Goal: Task Accomplishment & Management: Use online tool/utility

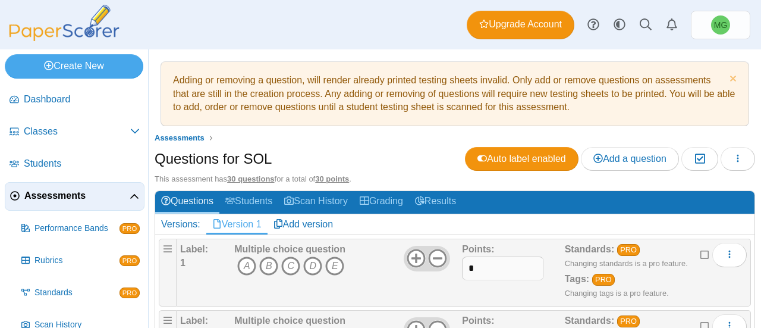
scroll to position [59, 0]
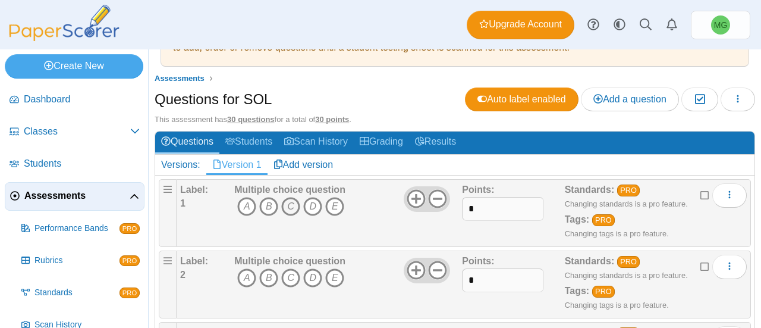
click at [289, 204] on icon "C" at bounding box center [290, 206] width 19 height 19
click at [316, 273] on icon "D" at bounding box center [312, 277] width 19 height 19
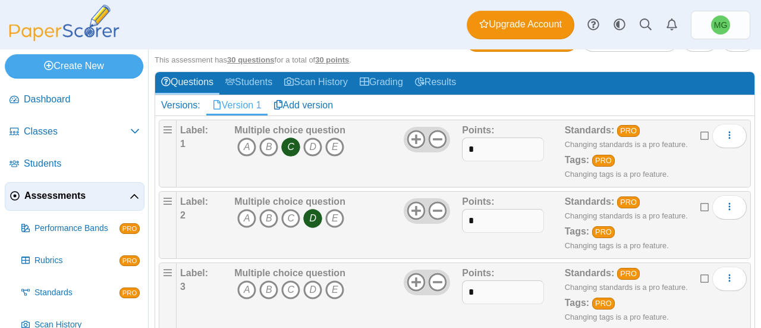
scroll to position [178, 0]
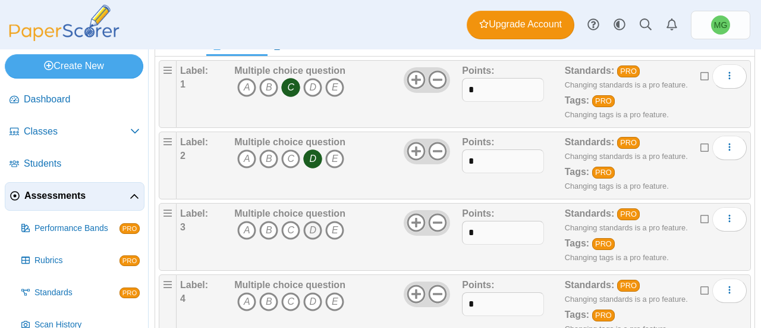
click at [314, 227] on icon "D" at bounding box center [312, 230] width 19 height 19
click at [292, 297] on icon "C" at bounding box center [290, 301] width 19 height 19
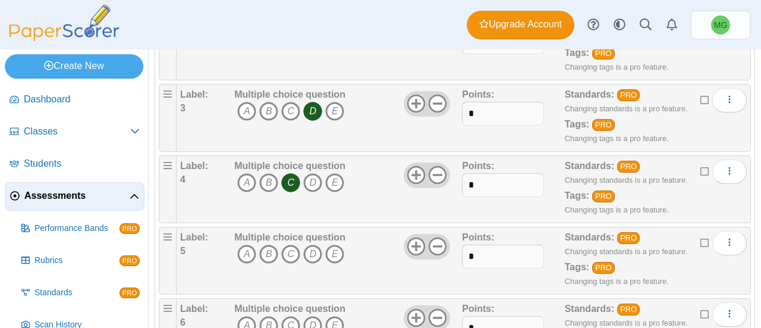
scroll to position [357, 0]
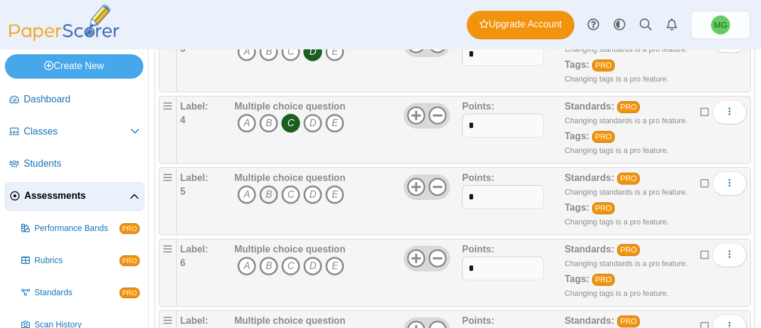
click at [266, 190] on icon "B" at bounding box center [268, 194] width 19 height 19
click at [270, 258] on icon "B" at bounding box center [268, 265] width 19 height 19
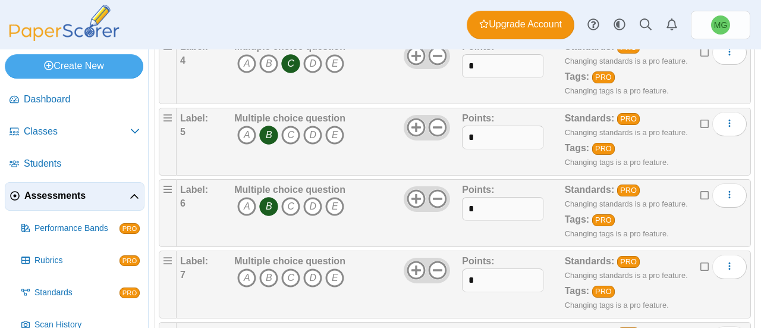
scroll to position [476, 0]
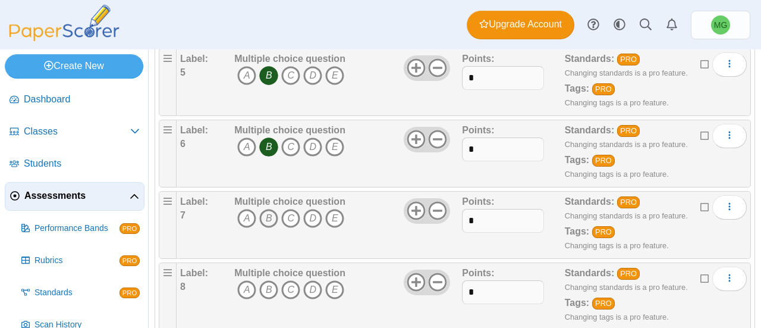
click at [267, 213] on icon "B" at bounding box center [268, 218] width 19 height 19
click at [244, 287] on icon "A" at bounding box center [246, 289] width 19 height 19
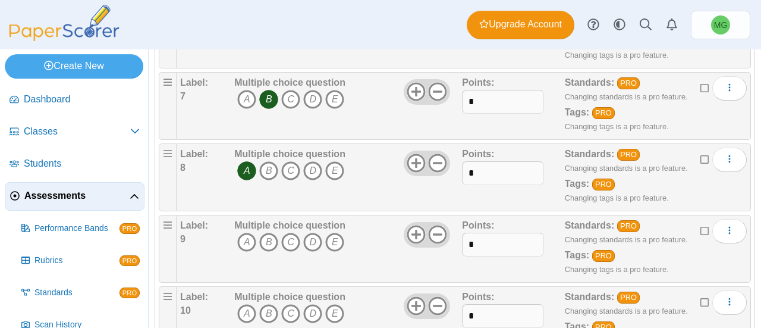
scroll to position [654, 0]
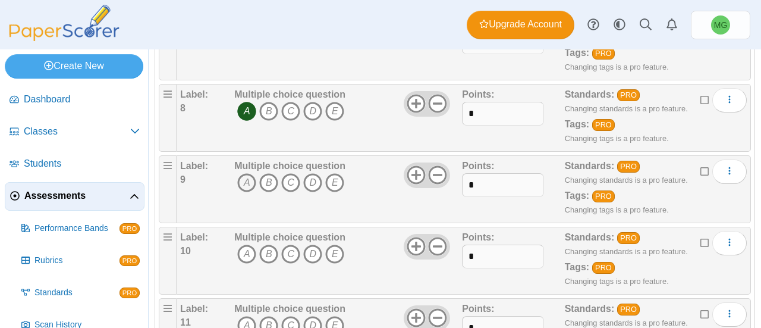
click at [242, 174] on icon "A" at bounding box center [246, 182] width 19 height 19
click at [265, 248] on icon "B" at bounding box center [268, 253] width 19 height 19
click at [292, 317] on icon "C" at bounding box center [290, 325] width 19 height 19
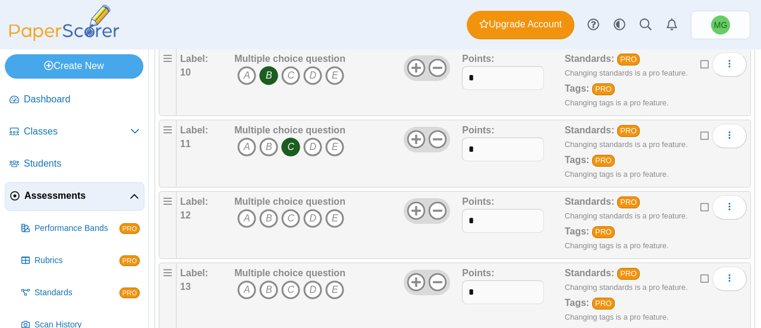
scroll to position [892, 0]
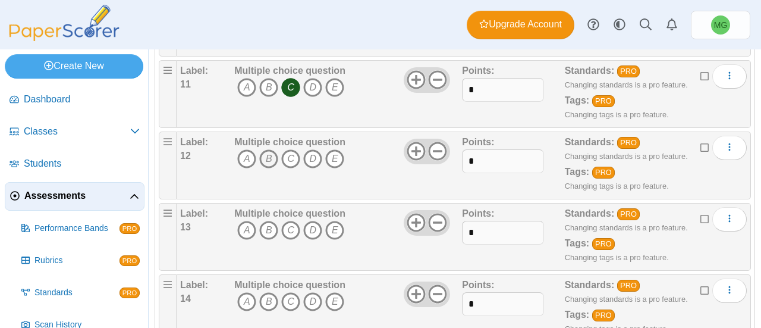
click at [270, 155] on icon "B" at bounding box center [268, 158] width 19 height 19
click at [314, 225] on icon "D" at bounding box center [312, 230] width 19 height 19
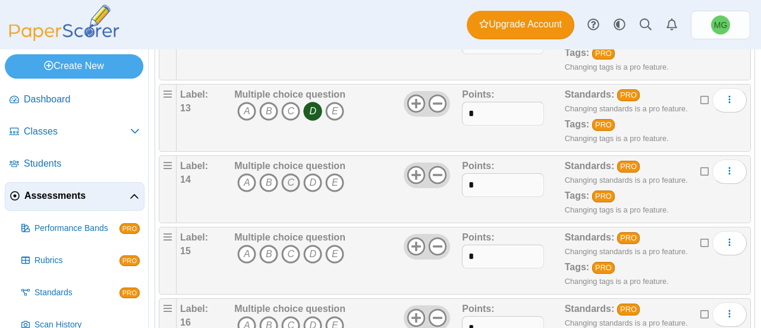
click at [295, 173] on icon "C" at bounding box center [290, 182] width 19 height 19
click at [292, 244] on icon "C" at bounding box center [290, 253] width 19 height 19
click at [251, 317] on icon "A" at bounding box center [246, 325] width 19 height 19
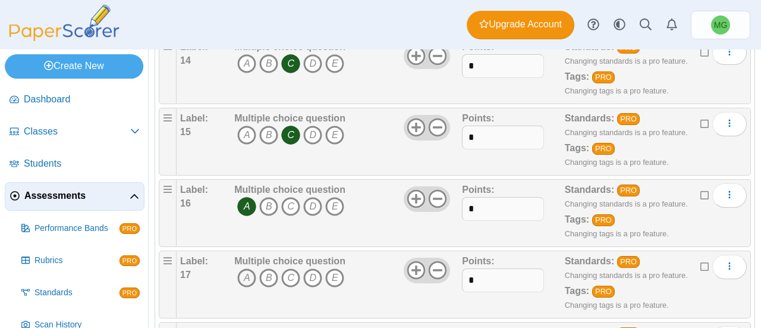
click at [251, 270] on icon "A" at bounding box center [246, 277] width 19 height 19
click at [270, 270] on icon "B" at bounding box center [268, 277] width 19 height 19
click at [243, 273] on icon "A" at bounding box center [246, 277] width 19 height 19
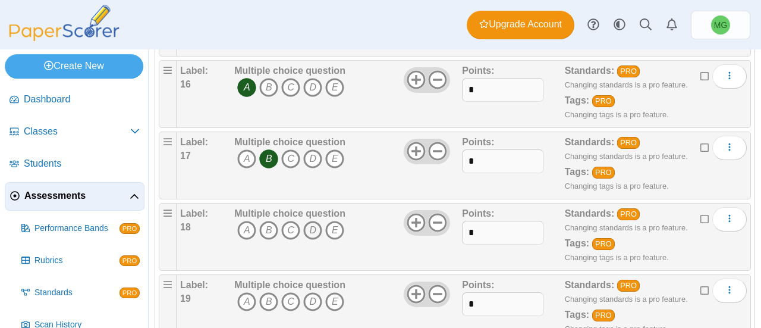
click at [310, 222] on icon "D" at bounding box center [312, 230] width 19 height 19
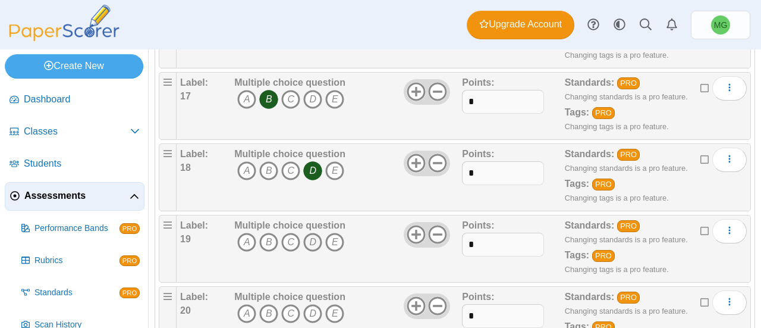
scroll to position [1367, 0]
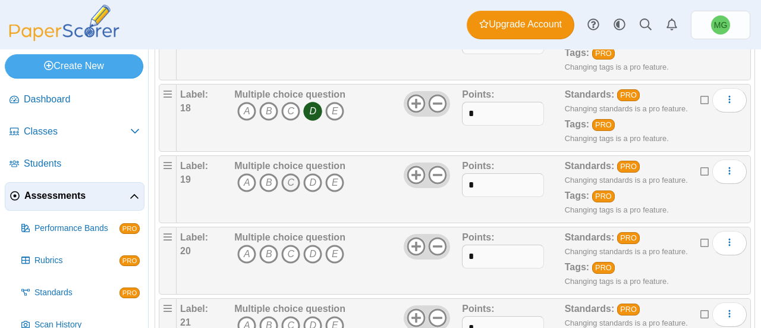
click at [288, 173] on icon "C" at bounding box center [290, 182] width 19 height 19
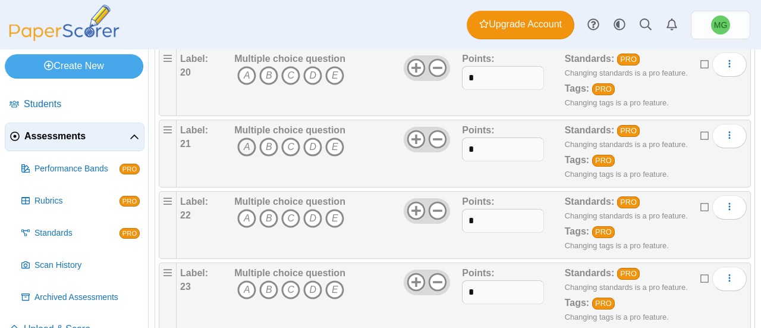
scroll to position [1486, 0]
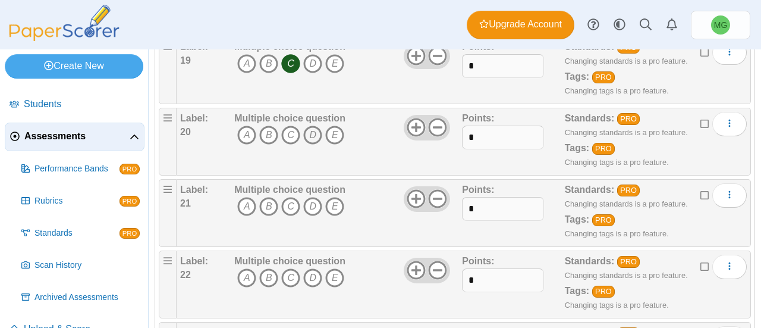
click at [311, 128] on icon "D" at bounding box center [312, 134] width 19 height 19
click at [244, 197] on icon "A" at bounding box center [246, 206] width 19 height 19
click at [291, 268] on icon "C" at bounding box center [290, 277] width 19 height 19
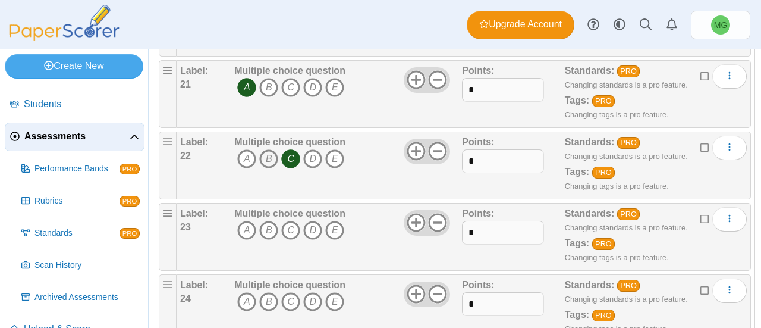
scroll to position [1664, 0]
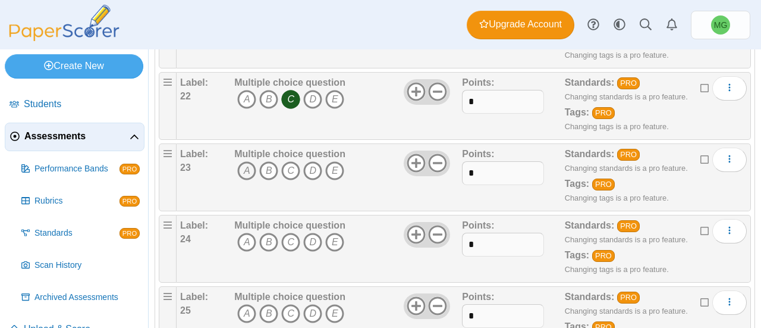
click at [244, 162] on icon "A" at bounding box center [246, 170] width 19 height 19
click at [250, 232] on icon "A" at bounding box center [246, 241] width 19 height 19
click at [291, 304] on icon "C" at bounding box center [290, 313] width 19 height 19
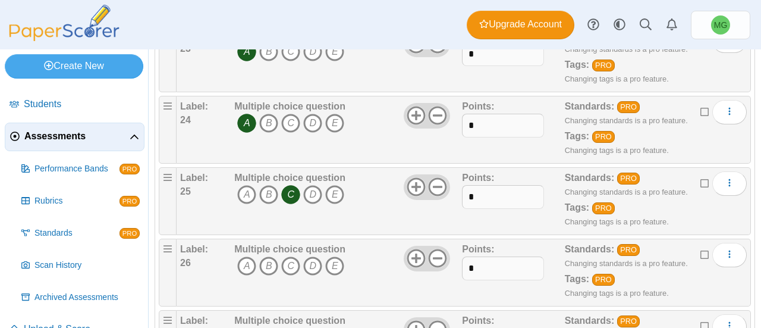
scroll to position [1843, 0]
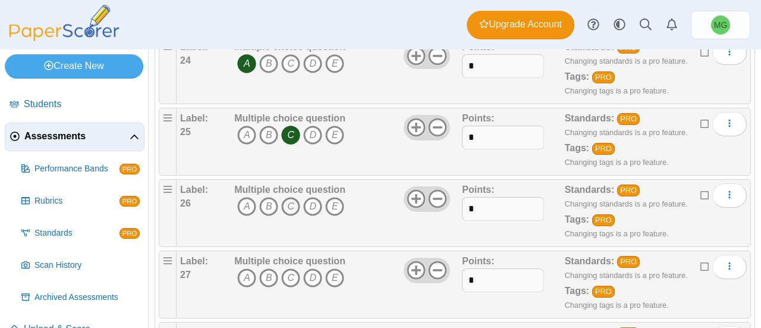
click at [289, 197] on icon "C" at bounding box center [290, 206] width 19 height 19
click at [244, 268] on icon "A" at bounding box center [246, 277] width 19 height 19
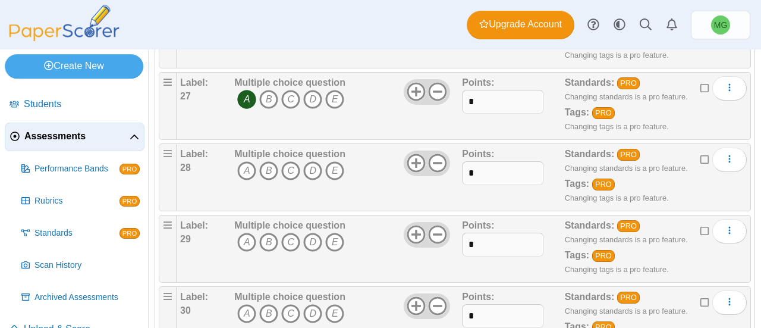
scroll to position [2060, 0]
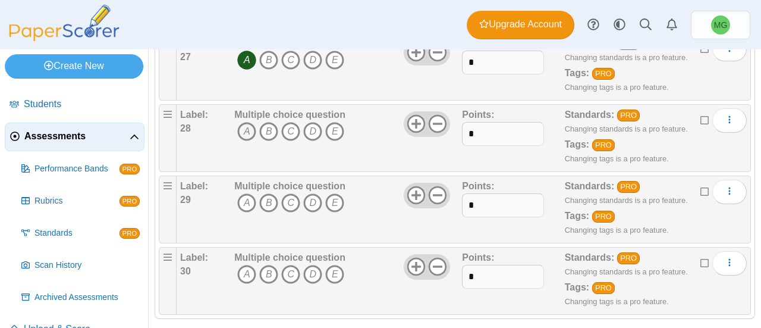
click at [246, 122] on icon "A" at bounding box center [246, 131] width 19 height 19
click at [272, 193] on icon "B" at bounding box center [268, 202] width 19 height 19
click at [314, 265] on icon "D" at bounding box center [312, 274] width 19 height 19
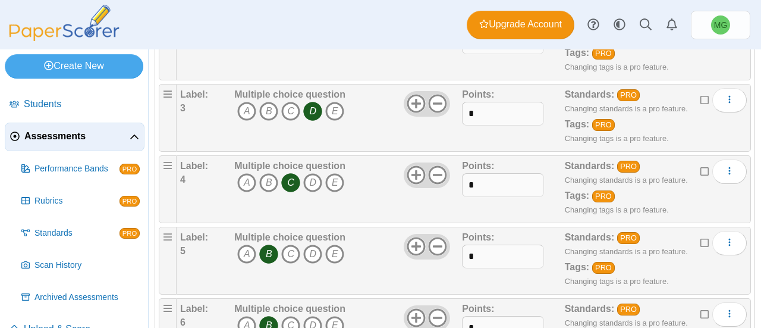
scroll to position [0, 0]
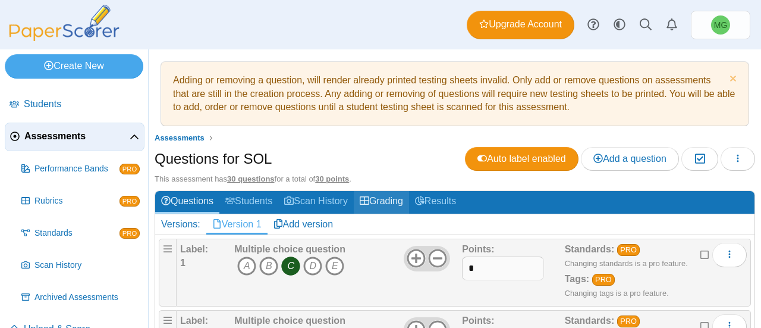
click at [391, 204] on link "Grading" at bounding box center [381, 202] width 55 height 22
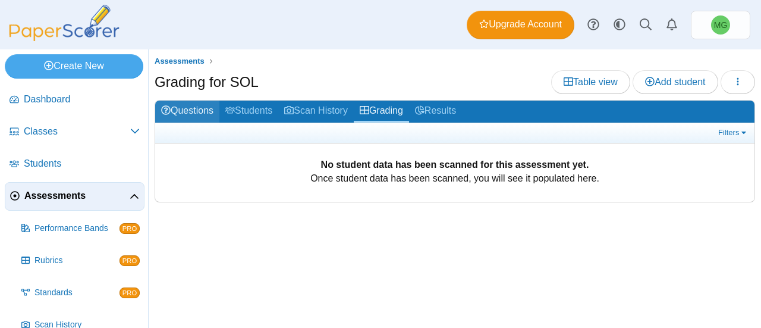
click at [195, 111] on link "Questions" at bounding box center [187, 111] width 64 height 22
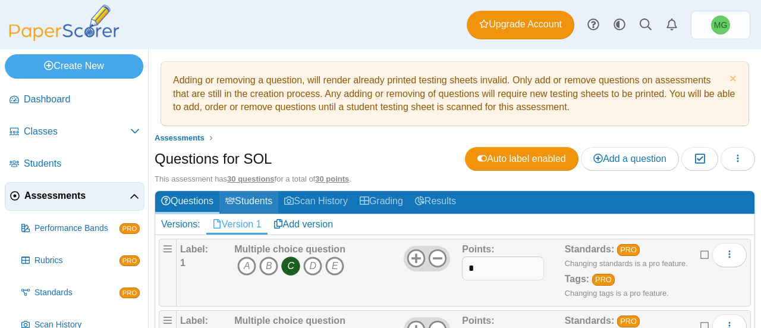
click at [254, 207] on link "Students" at bounding box center [248, 202] width 59 height 22
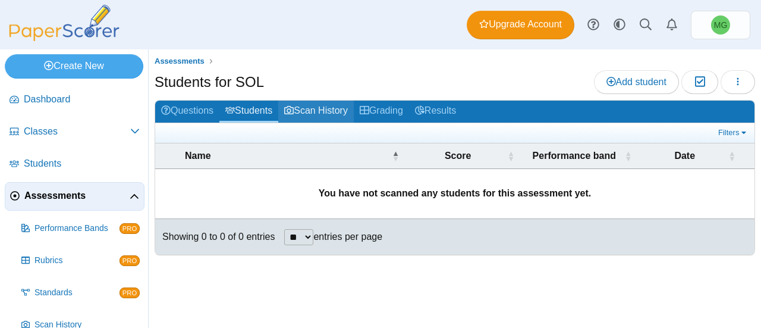
click at [326, 114] on link "Scan History" at bounding box center [315, 111] width 75 height 22
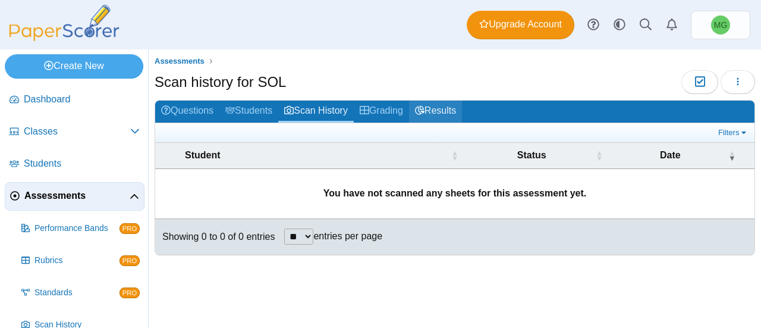
click at [432, 109] on link "Results" at bounding box center [435, 111] width 53 height 22
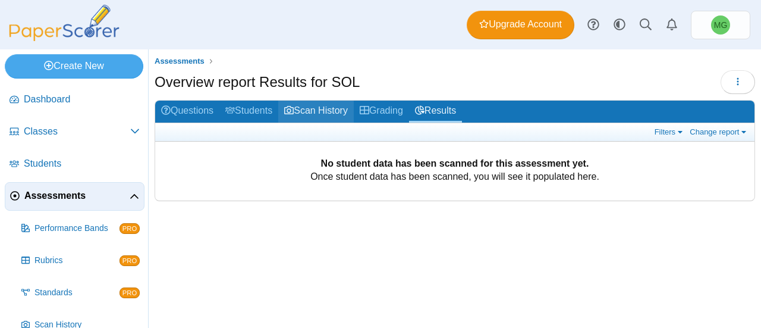
click at [310, 104] on link "Scan History" at bounding box center [315, 111] width 75 height 22
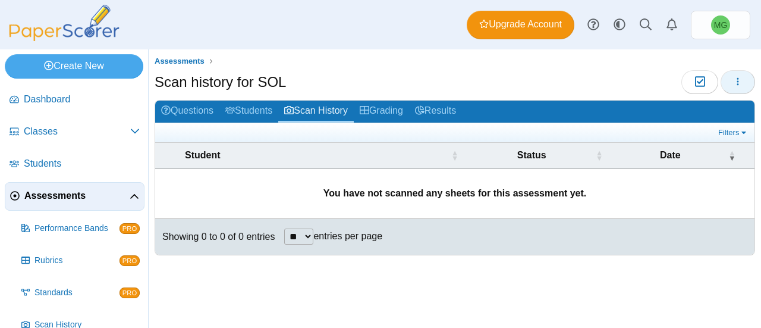
click at [729, 84] on button "button" at bounding box center [737, 82] width 34 height 24
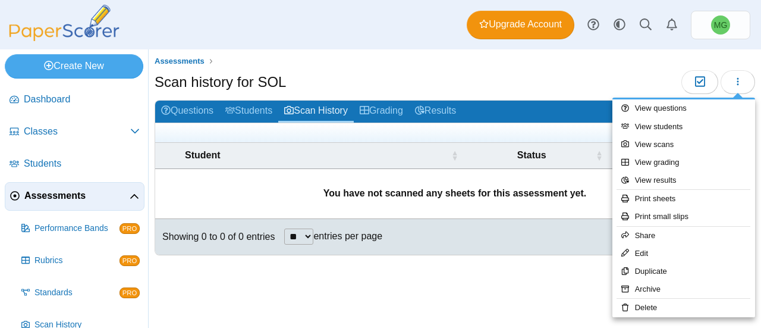
click at [552, 284] on div "Assessments Scan history for SOL Moderation 0 **" at bounding box center [455, 188] width 612 height 278
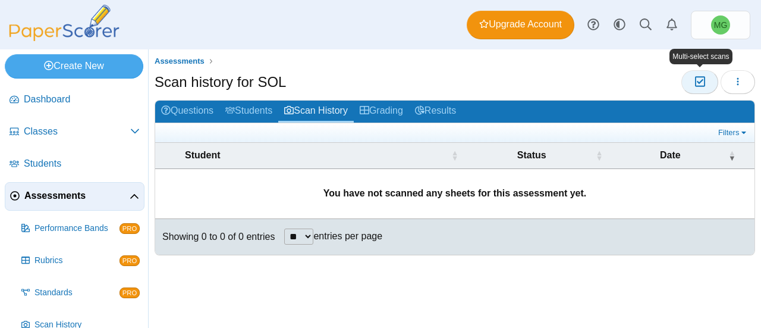
click at [693, 80] on button "Moderation 0" at bounding box center [699, 82] width 36 height 24
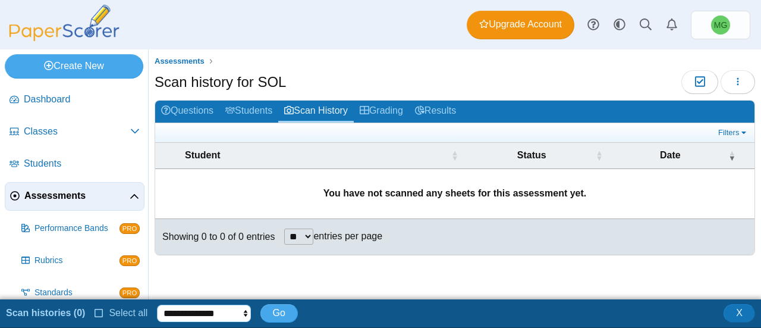
click at [201, 308] on select "**********" at bounding box center [203, 313] width 93 height 18
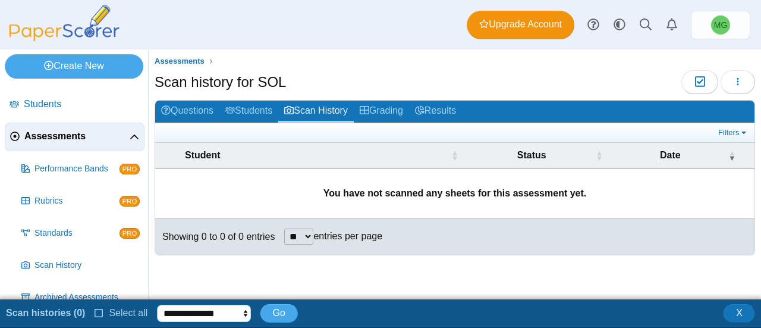
scroll to position [110, 0]
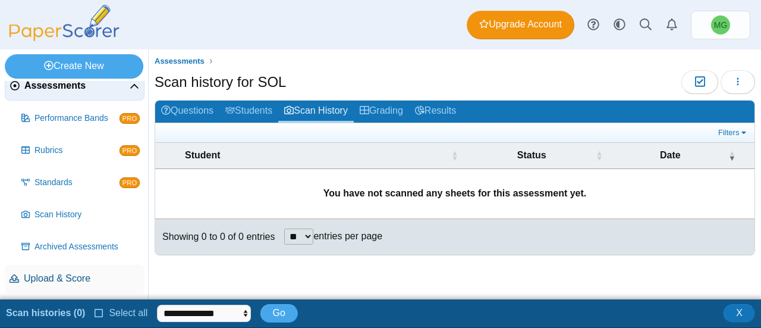
click at [76, 281] on span "Upload & Score" at bounding box center [82, 278] width 116 height 13
